Goal: Find specific page/section: Find specific page/section

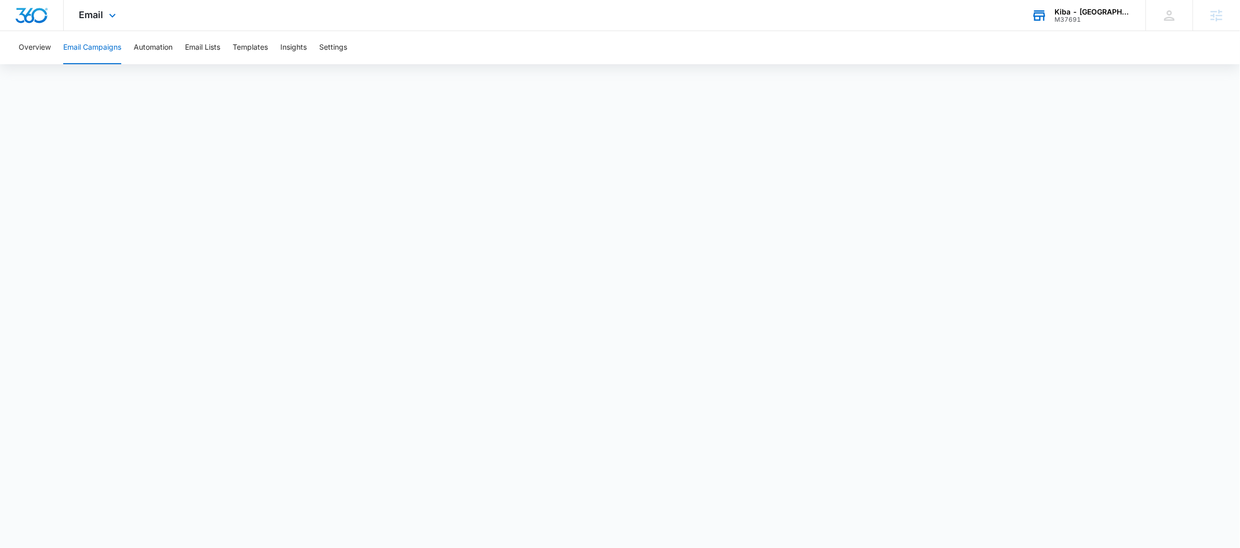
click at [1106, 20] on div "M37691" at bounding box center [1093, 19] width 76 height 7
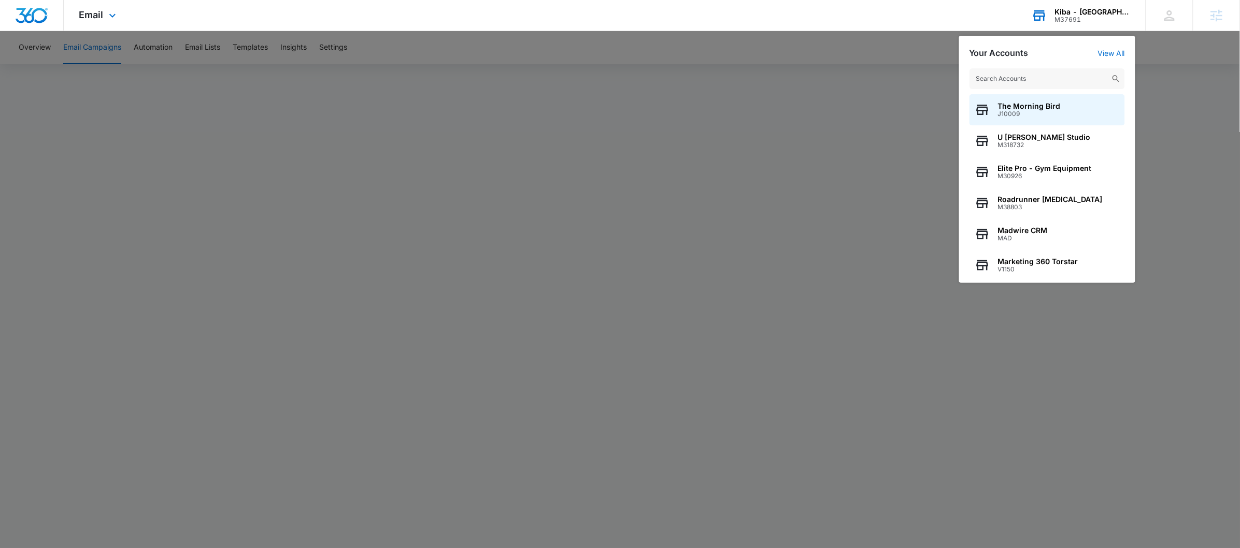
click at [1067, 75] on input "text" at bounding box center [1046, 78] width 155 height 21
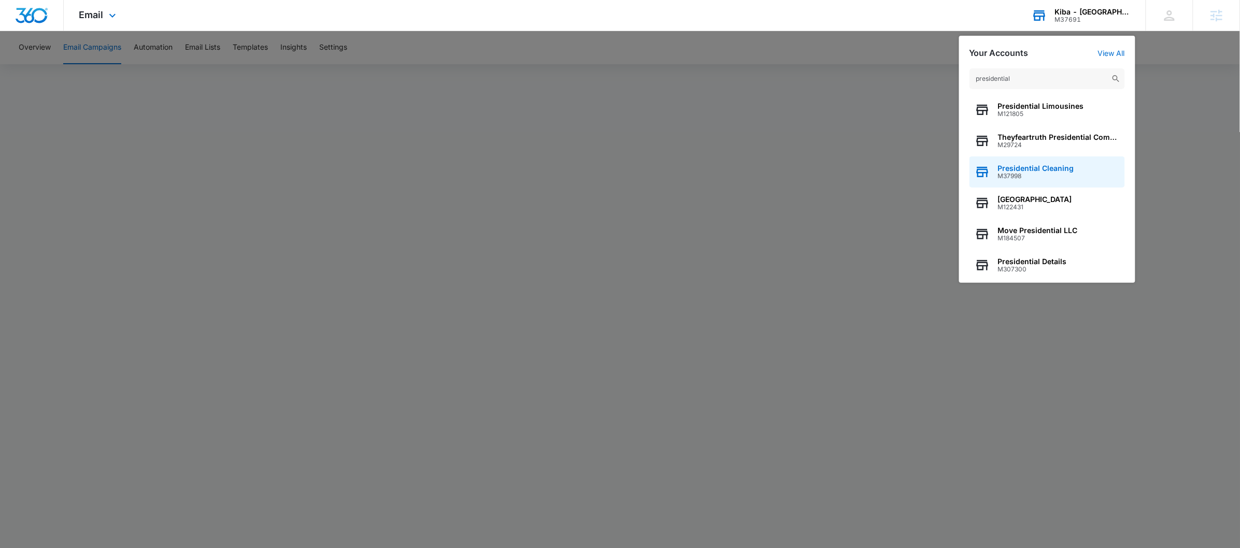
type input "presidential"
click at [1035, 165] on span "Presidential Cleaning" at bounding box center [1036, 168] width 76 height 8
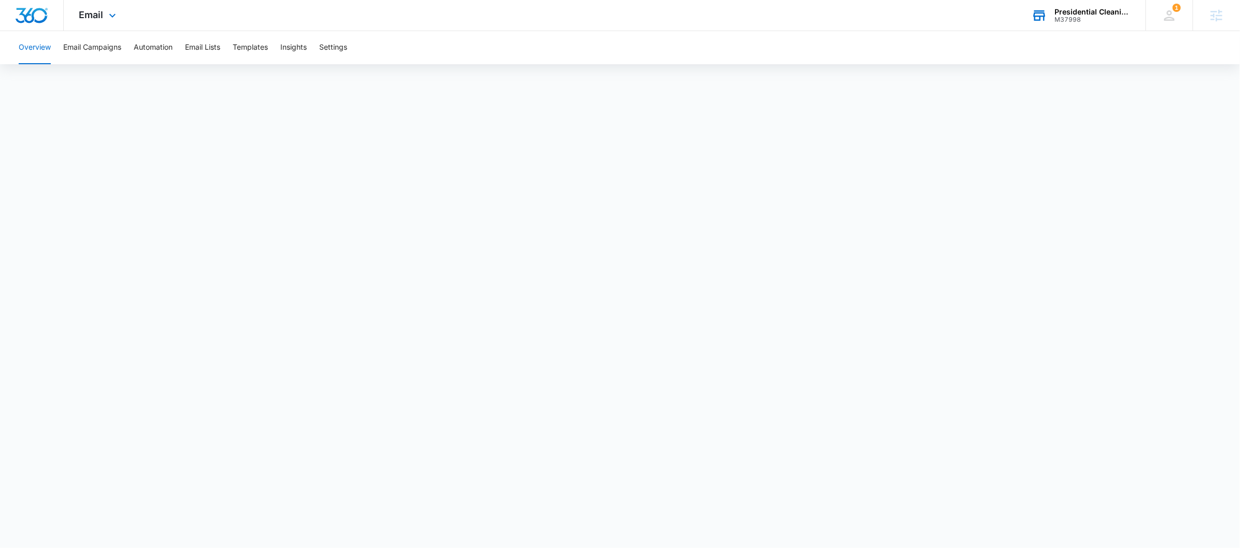
click at [104, 12] on div "Email Apps Reputation Websites Forms CRM Email Social Shop Payments POS Content…" at bounding box center [99, 15] width 70 height 31
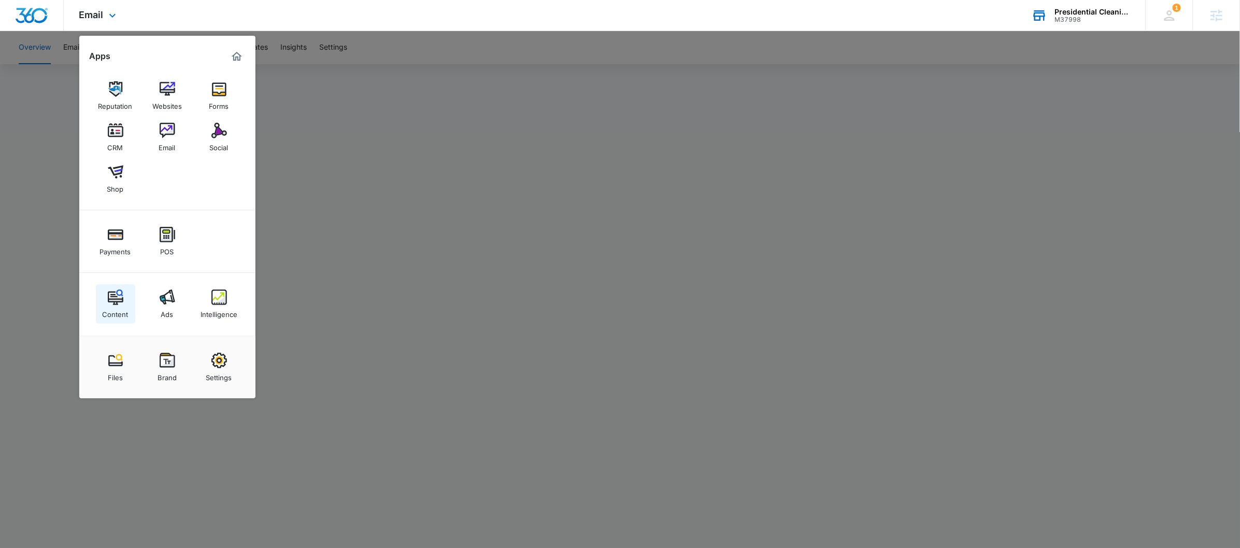
click at [114, 307] on div "Content" at bounding box center [116, 311] width 26 height 13
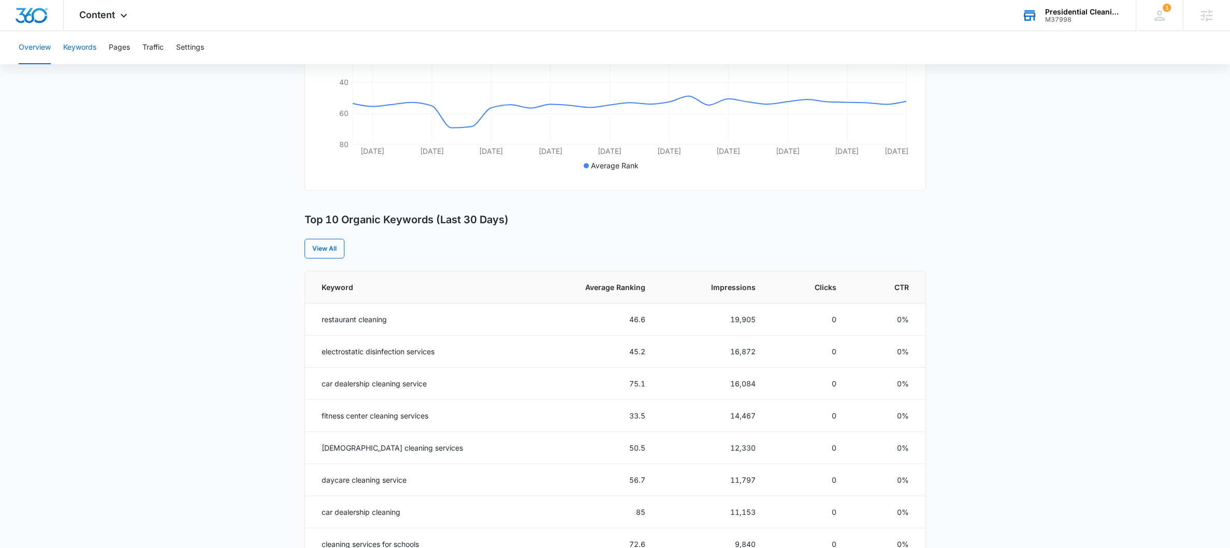
scroll to position [263, 0]
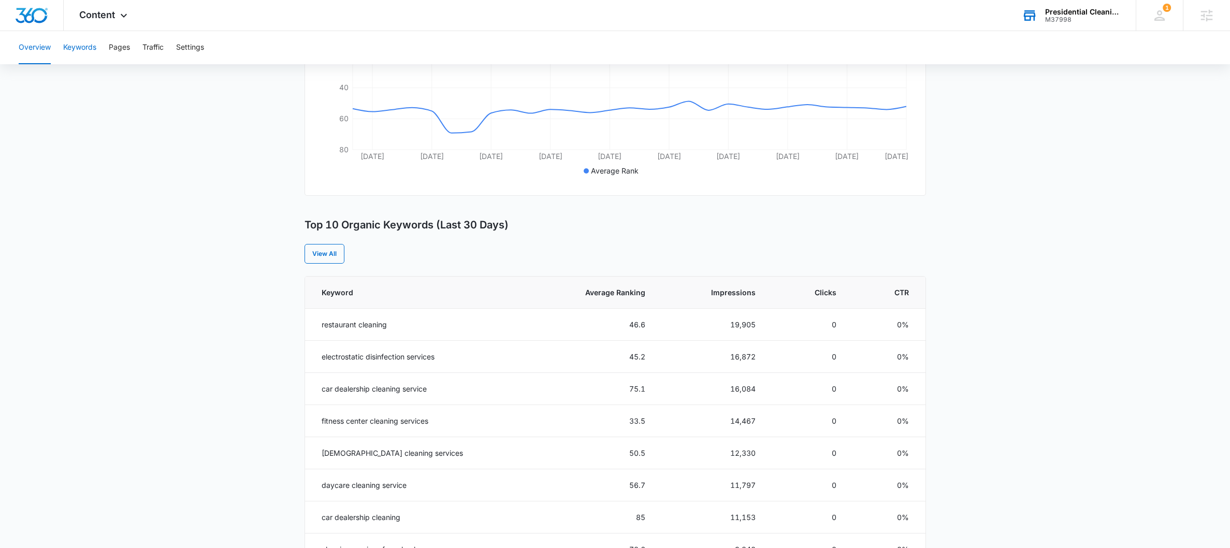
click at [81, 45] on button "Keywords" at bounding box center [79, 47] width 33 height 33
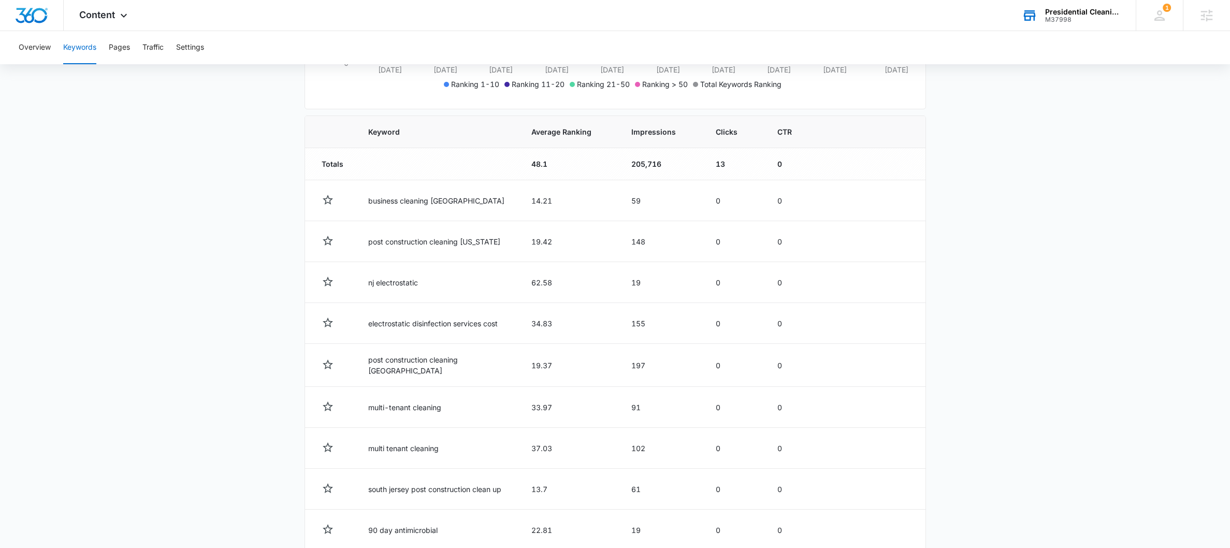
scroll to position [323, 0]
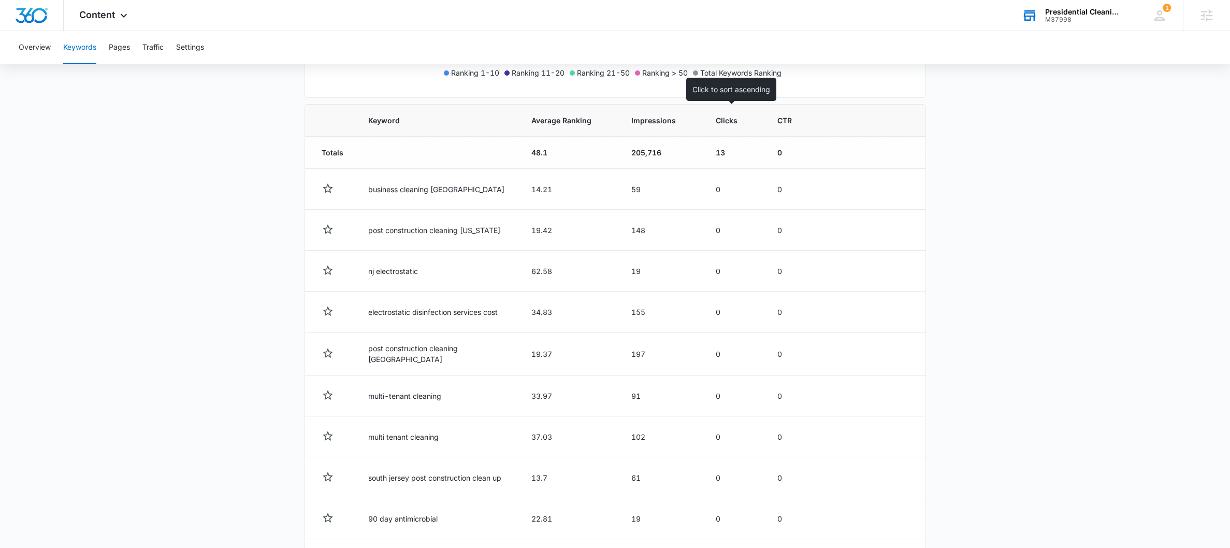
click at [732, 125] on span "Clicks" at bounding box center [727, 120] width 22 height 11
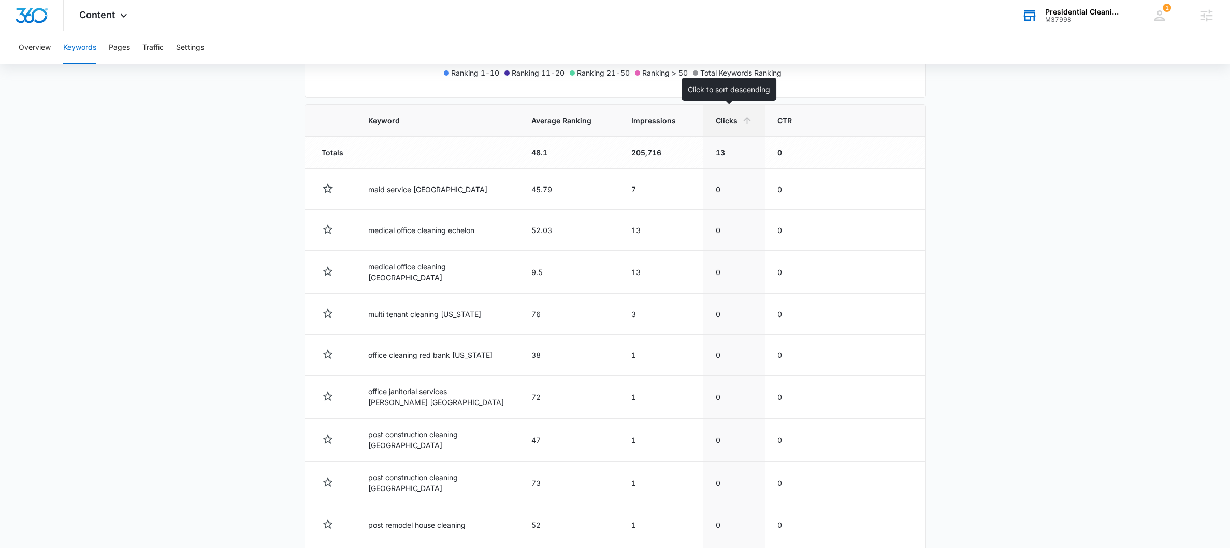
click at [726, 126] on th "Clicks" at bounding box center [734, 121] width 62 height 32
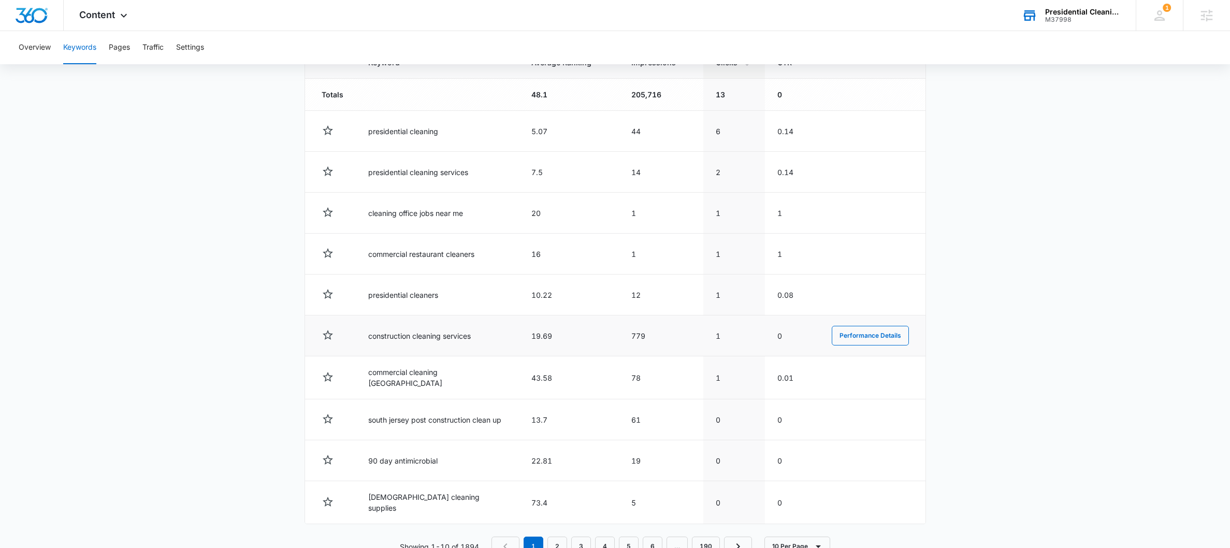
scroll to position [411, 0]
